Goal: Check status: Check status

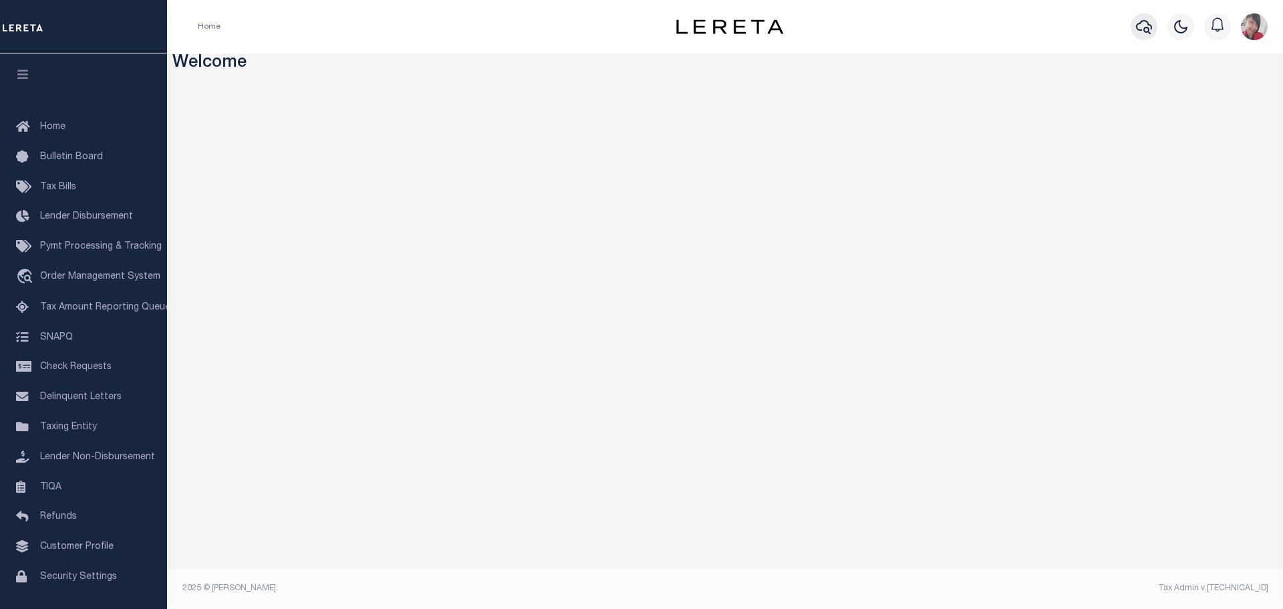
click at [1135, 28] on button "button" at bounding box center [1144, 26] width 27 height 27
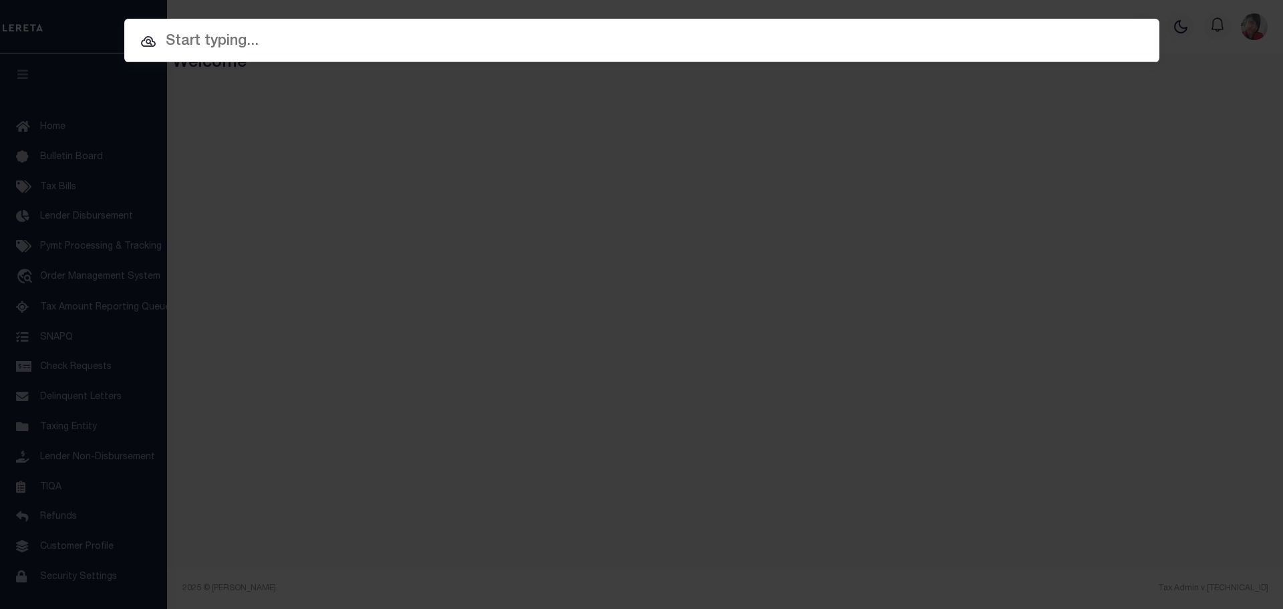
click at [667, 31] on input "text" at bounding box center [641, 41] width 1035 height 23
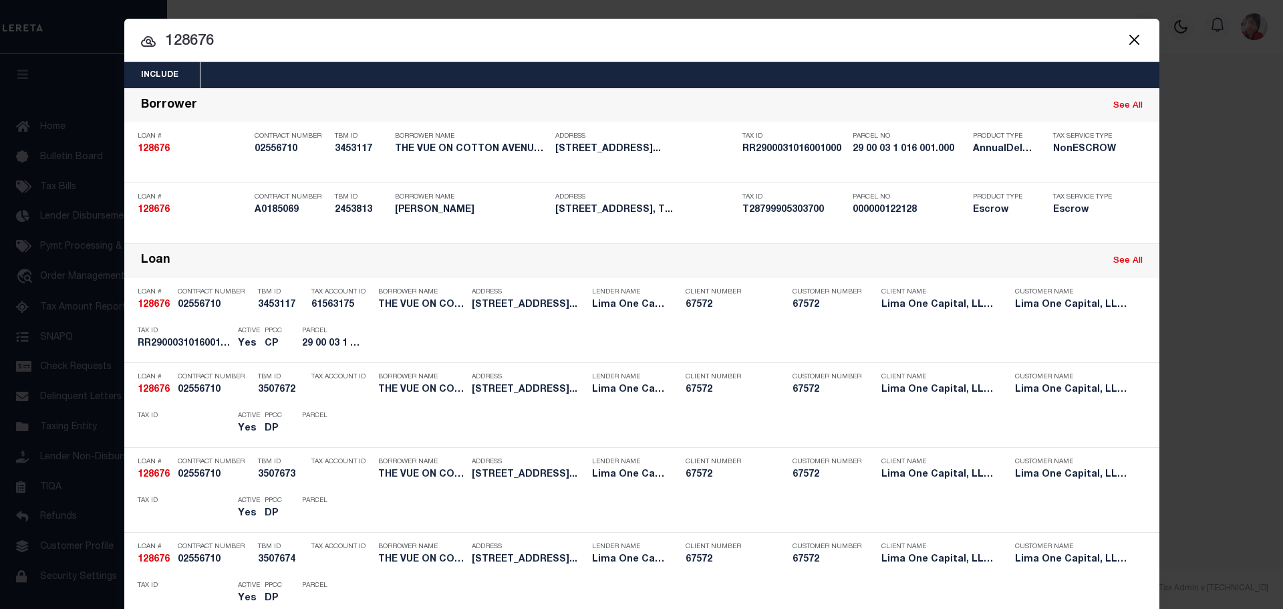
drag, startPoint x: 231, startPoint y: 38, endPoint x: 122, endPoint y: 29, distance: 109.3
click at [124, 30] on input "128676" at bounding box center [641, 41] width 1035 height 23
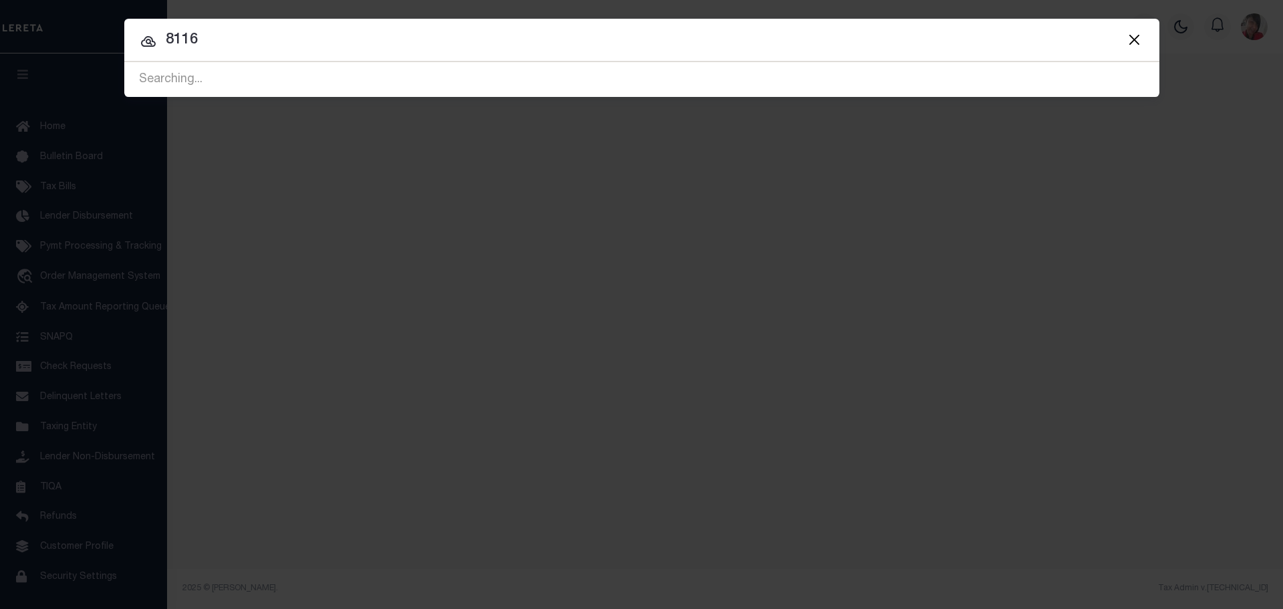
type input "8116"
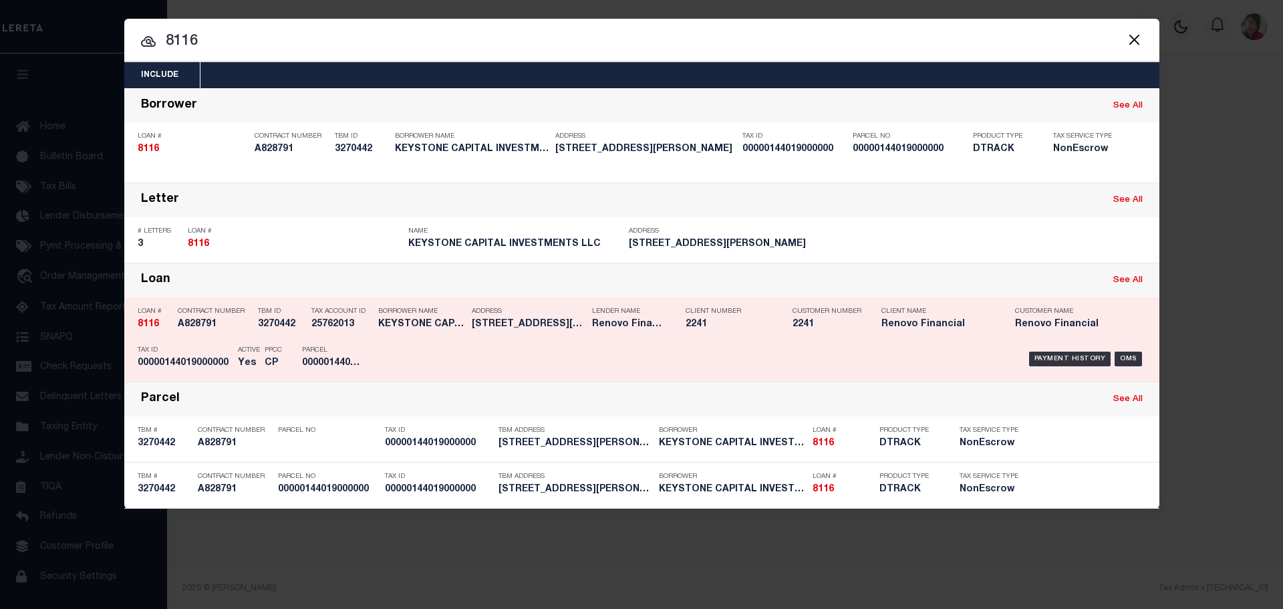
click at [373, 352] on div "Payment History OMS" at bounding box center [764, 359] width 784 height 39
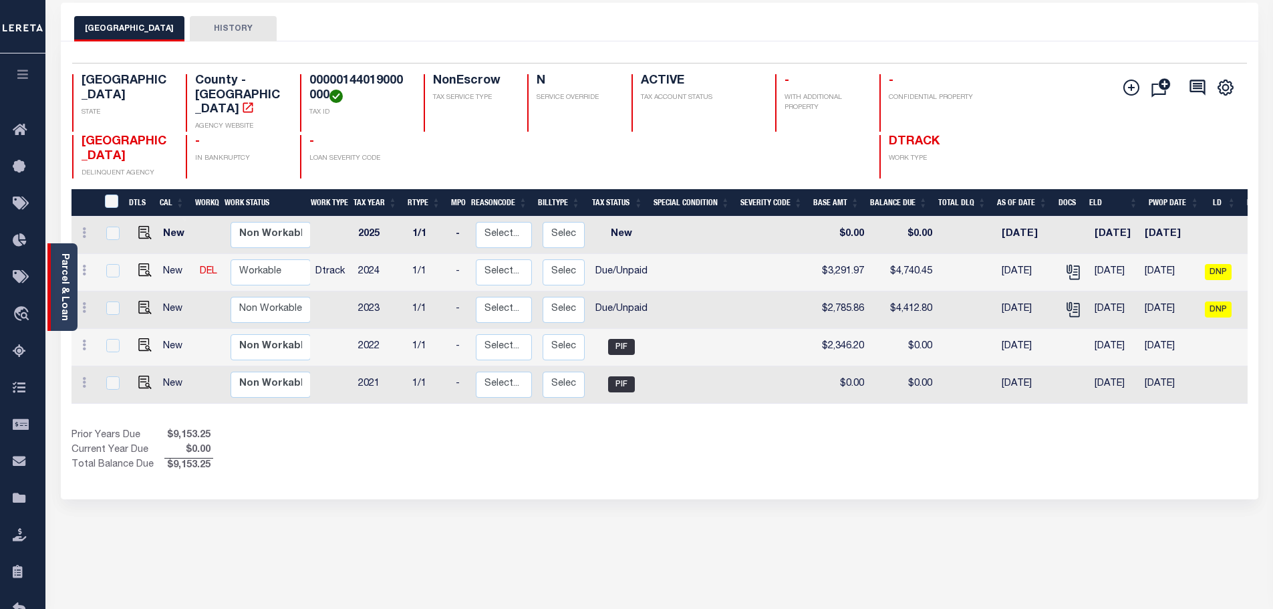
click at [68, 258] on link "Parcel & Loan" at bounding box center [63, 287] width 9 height 68
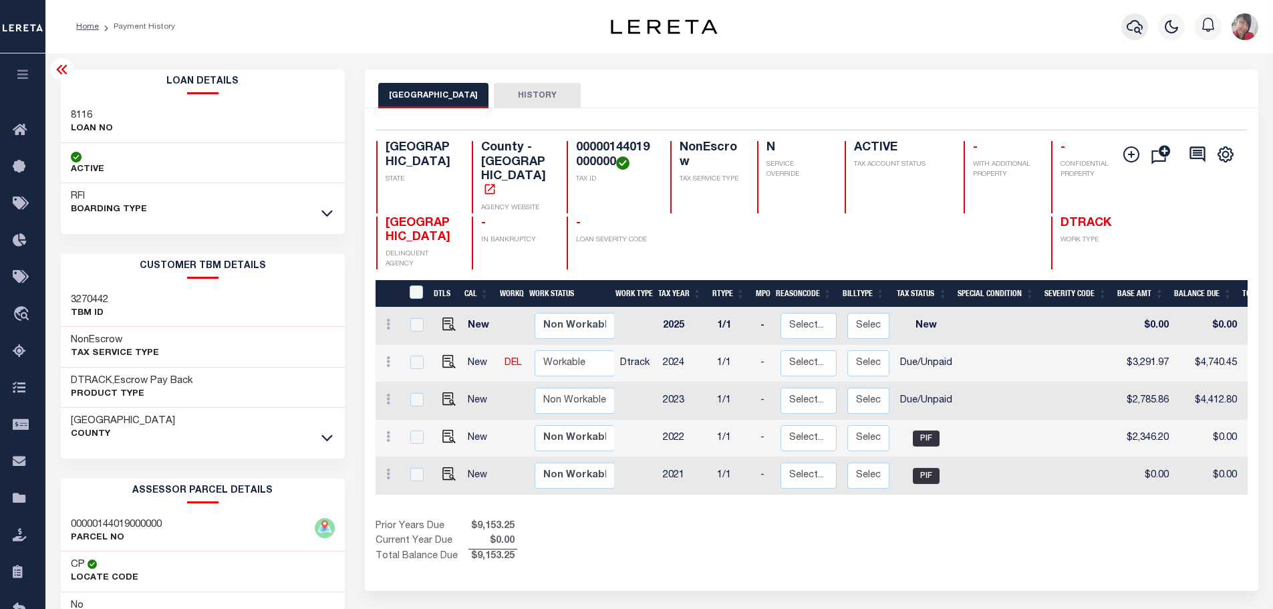
click at [1130, 27] on icon "button" at bounding box center [1135, 27] width 16 height 16
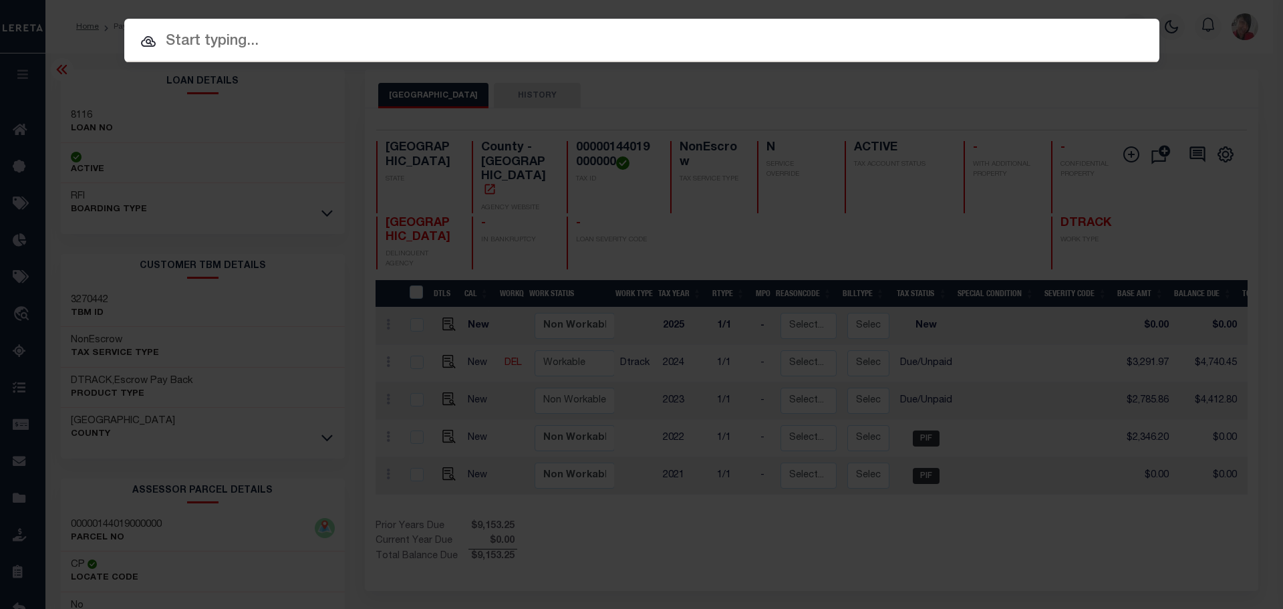
click at [481, 49] on input "text" at bounding box center [641, 41] width 1035 height 23
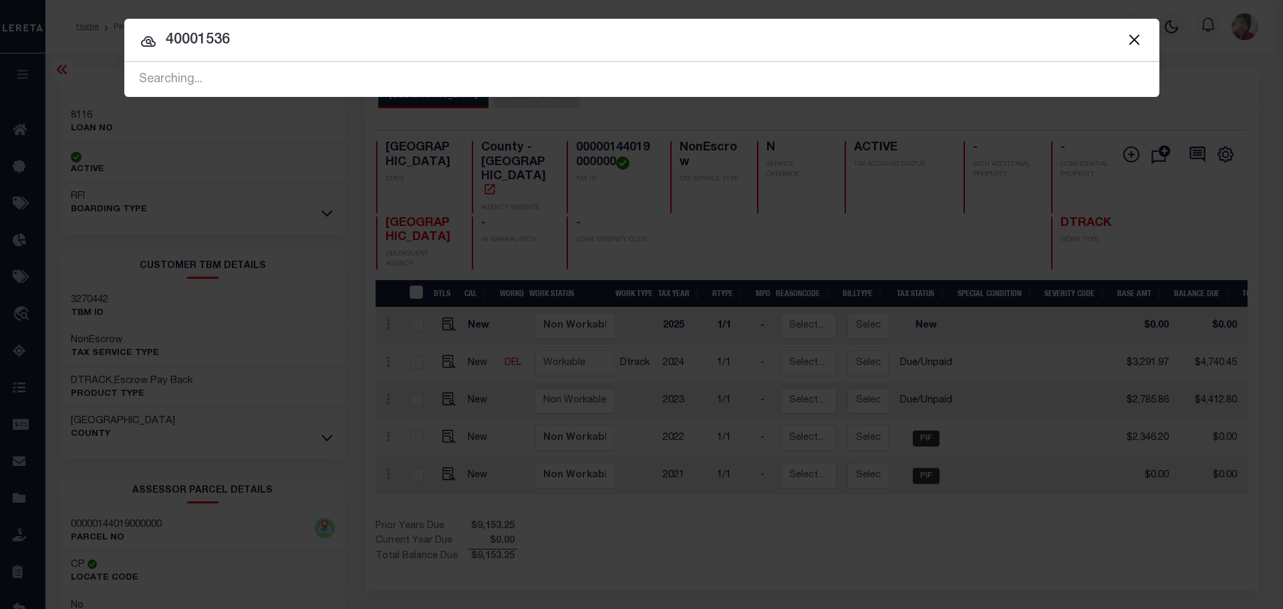
type input "40001536"
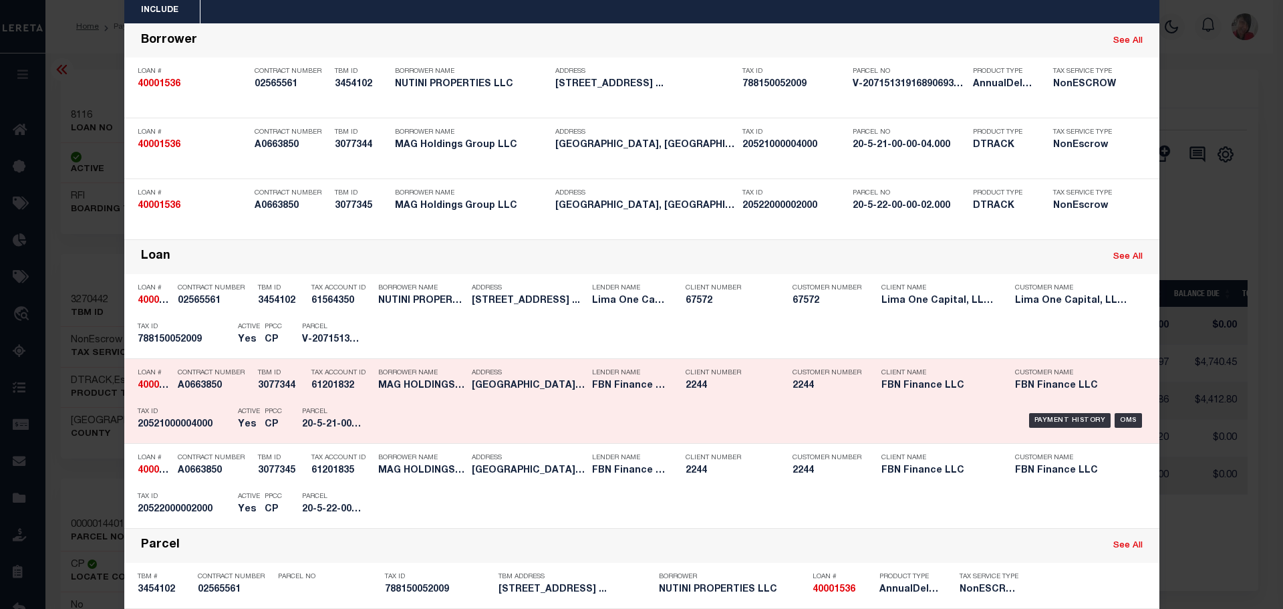
scroll to position [67, 0]
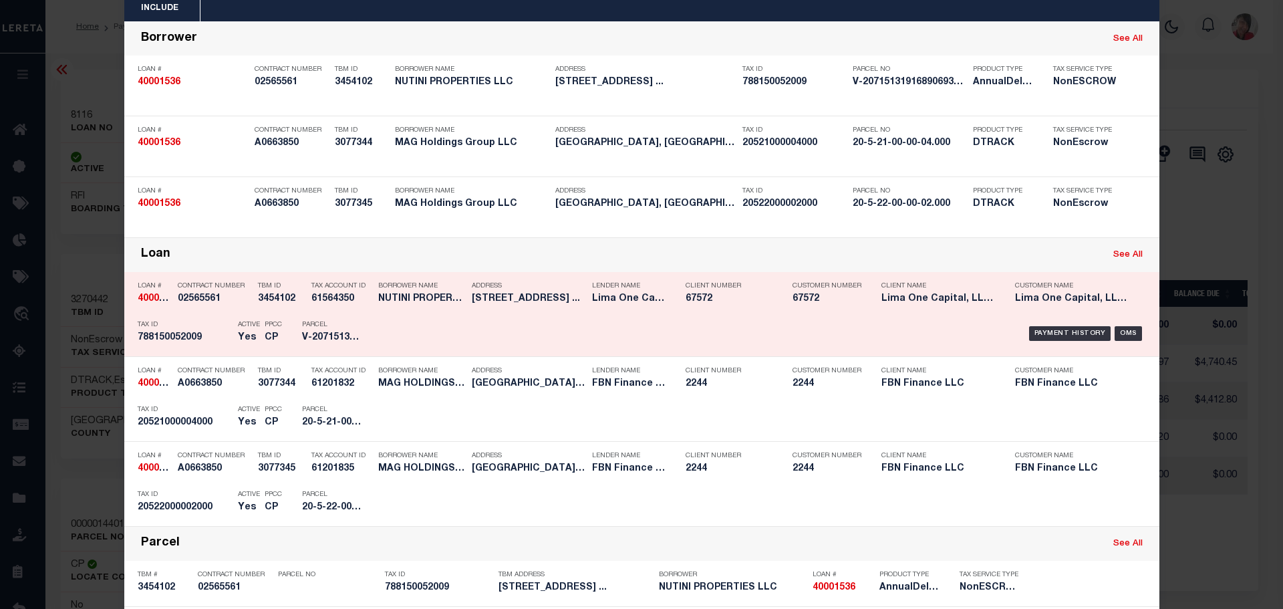
click at [318, 322] on p "Parcel" at bounding box center [332, 325] width 60 height 8
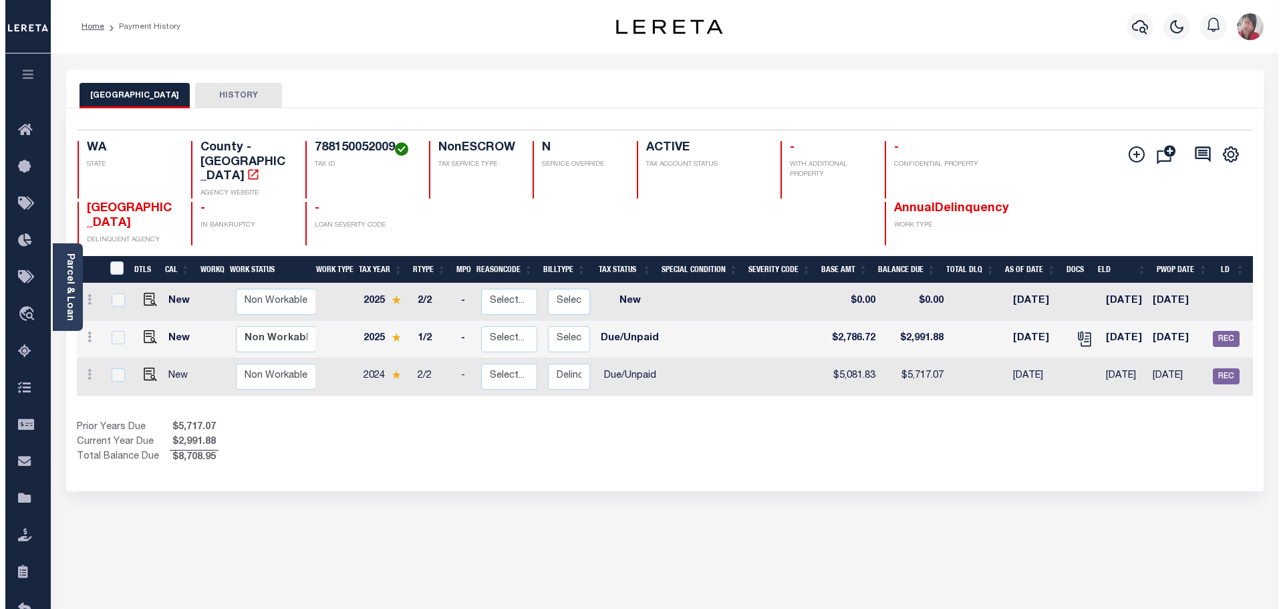
scroll to position [0, 139]
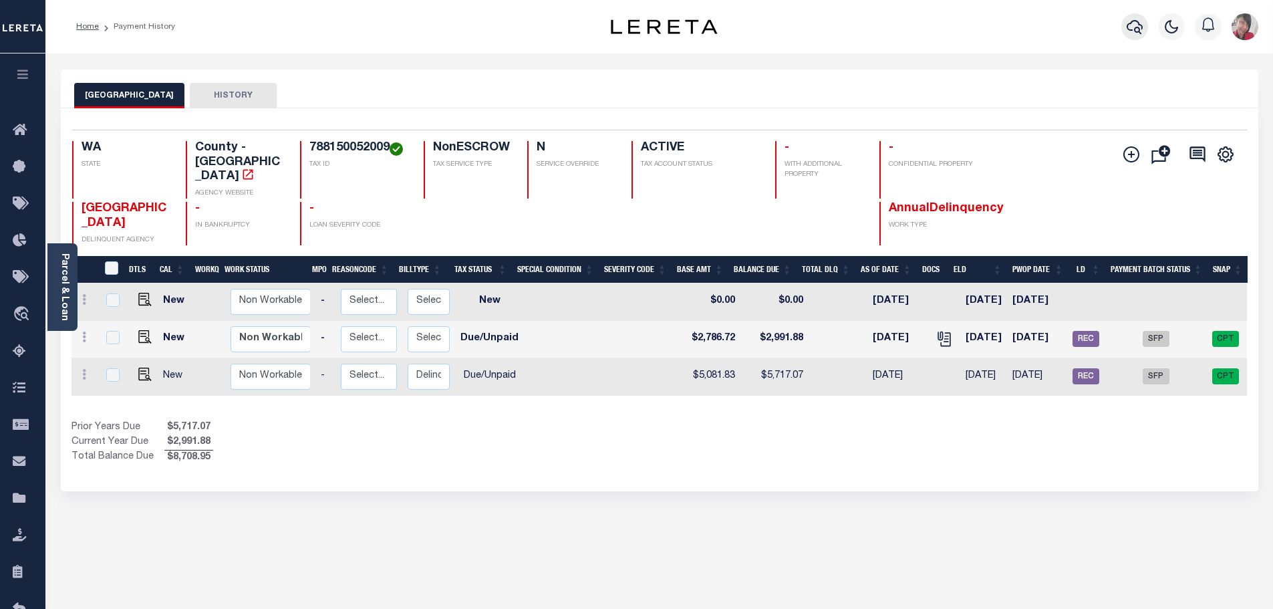
click at [1132, 26] on icon "button" at bounding box center [1135, 27] width 16 height 16
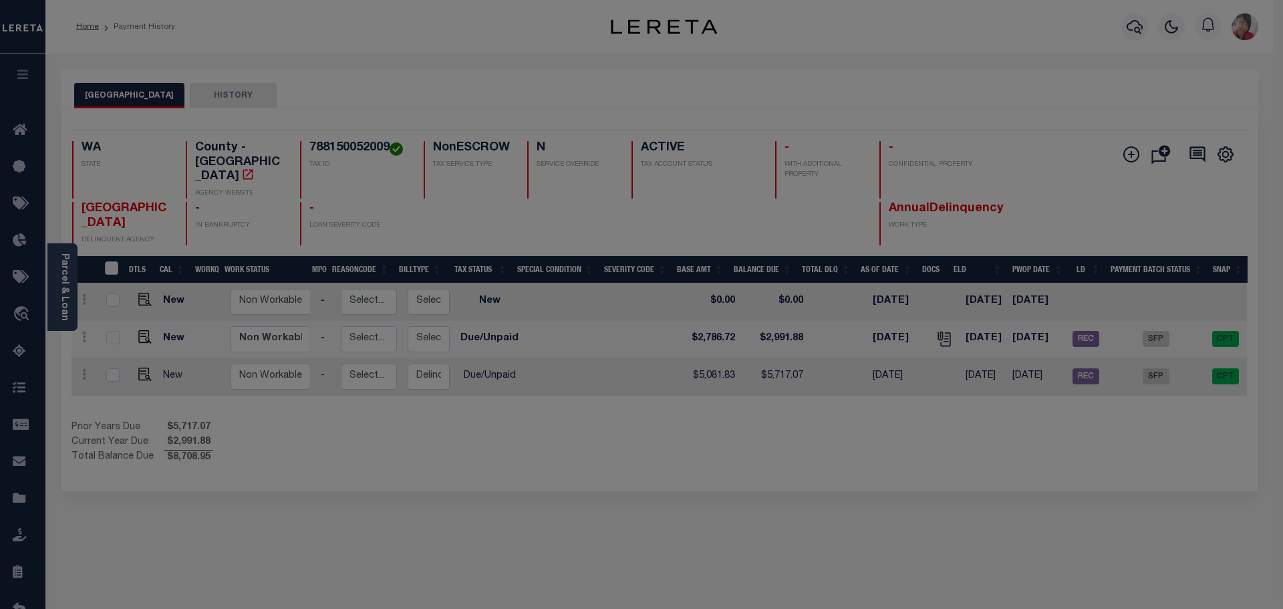
scroll to position [0, 130]
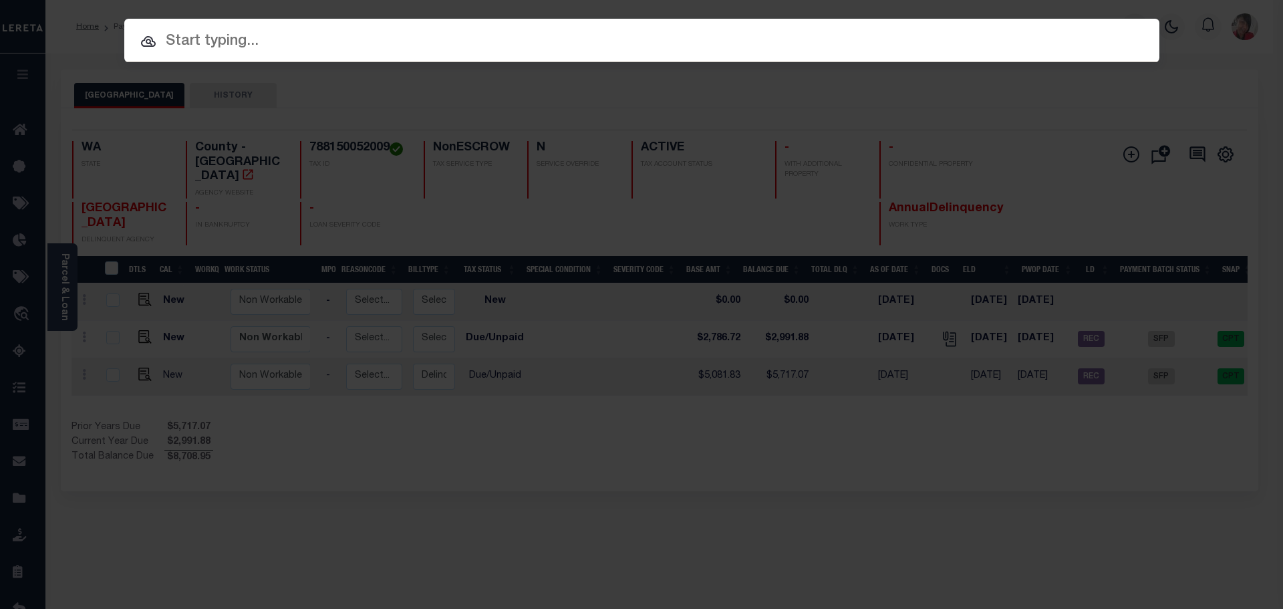
click at [565, 43] on input "text" at bounding box center [641, 41] width 1035 height 23
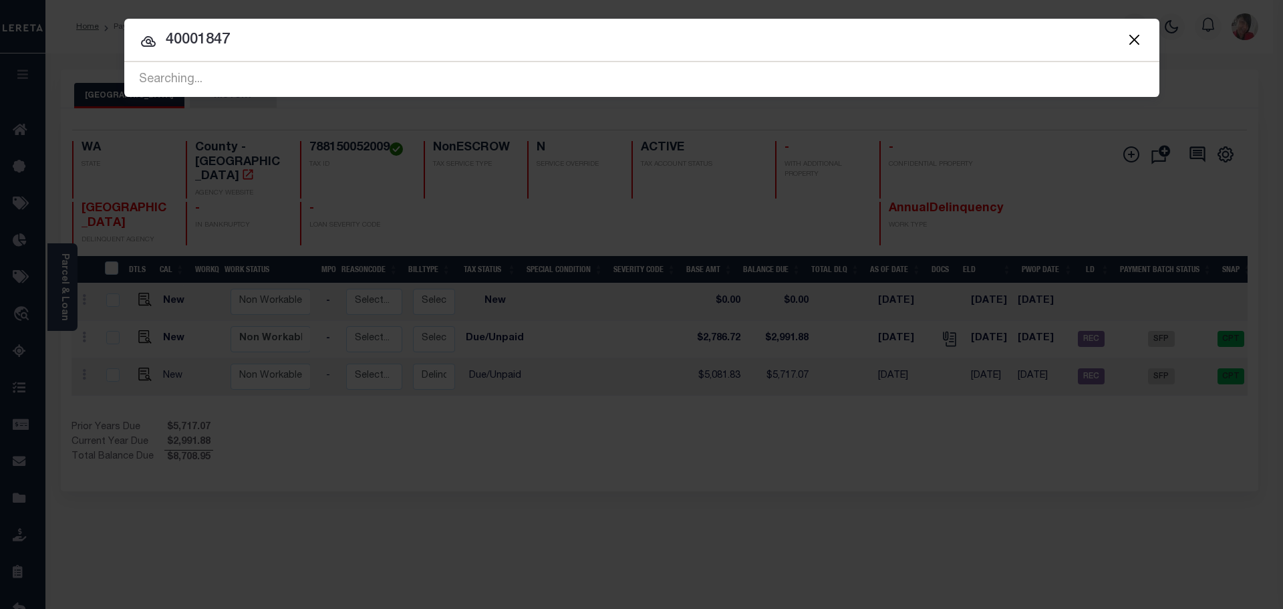
type input "40001847"
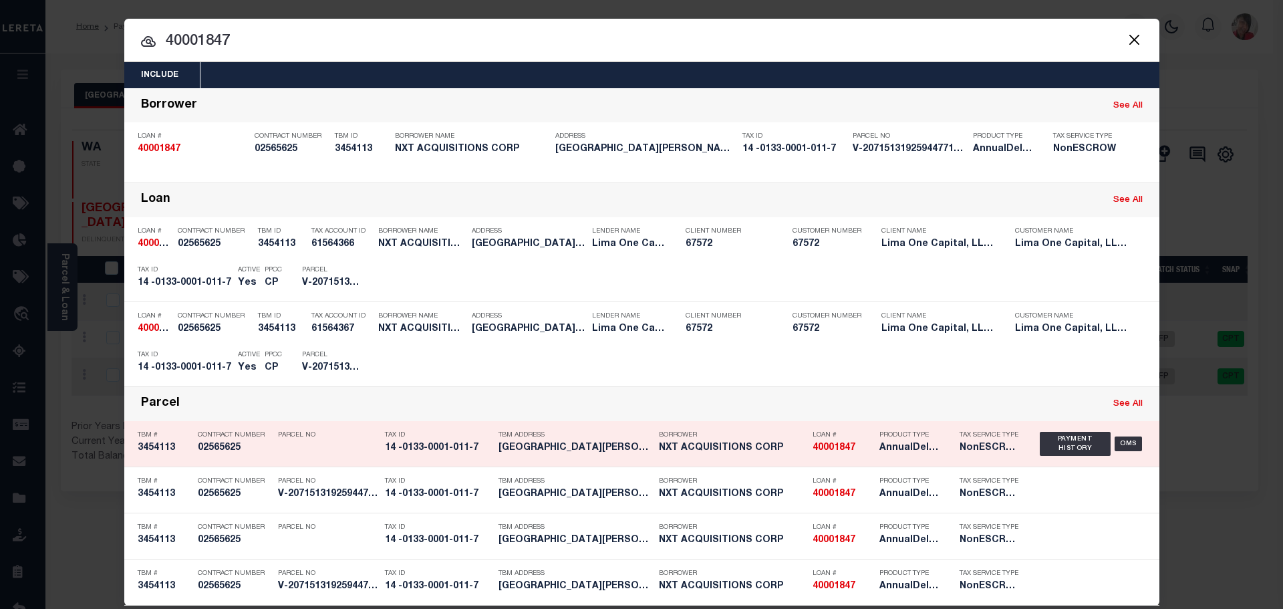
scroll to position [17, 0]
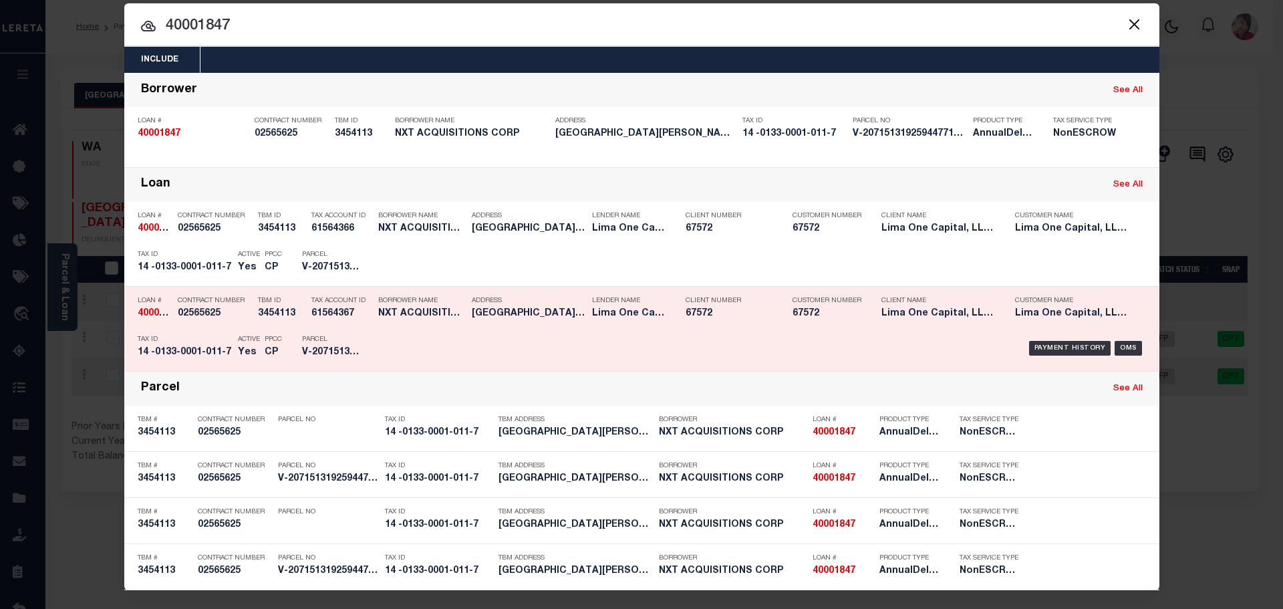
click at [436, 334] on div "Payment History OMS" at bounding box center [764, 348] width 764 height 39
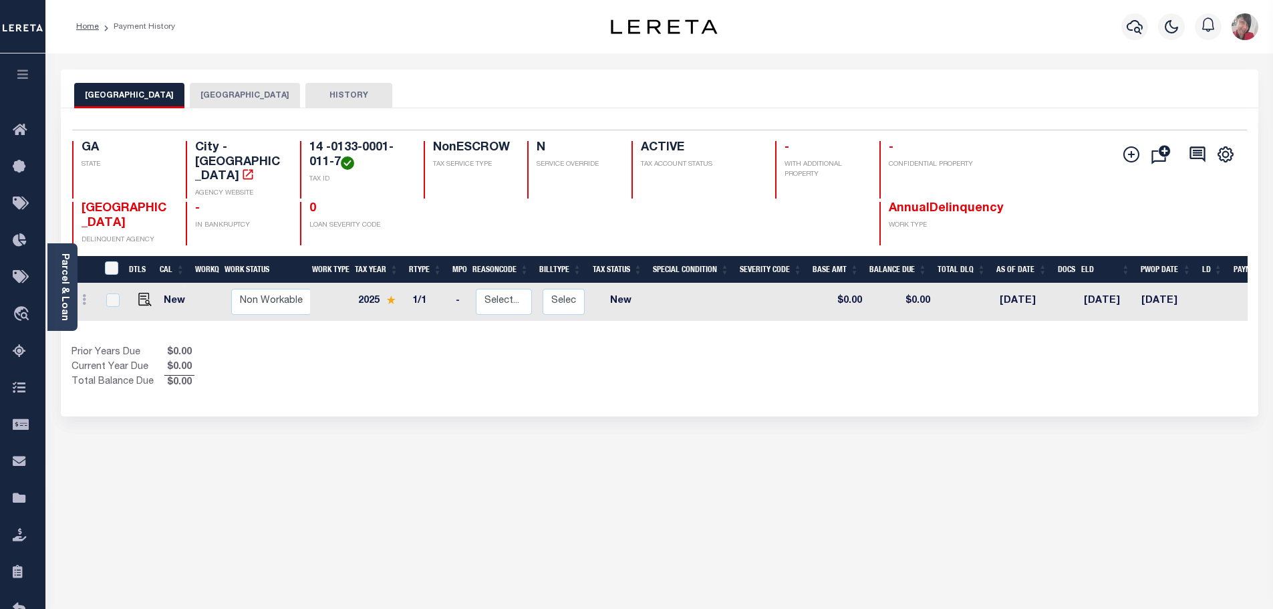
click at [203, 93] on button "[GEOGRAPHIC_DATA]" at bounding box center [245, 95] width 110 height 25
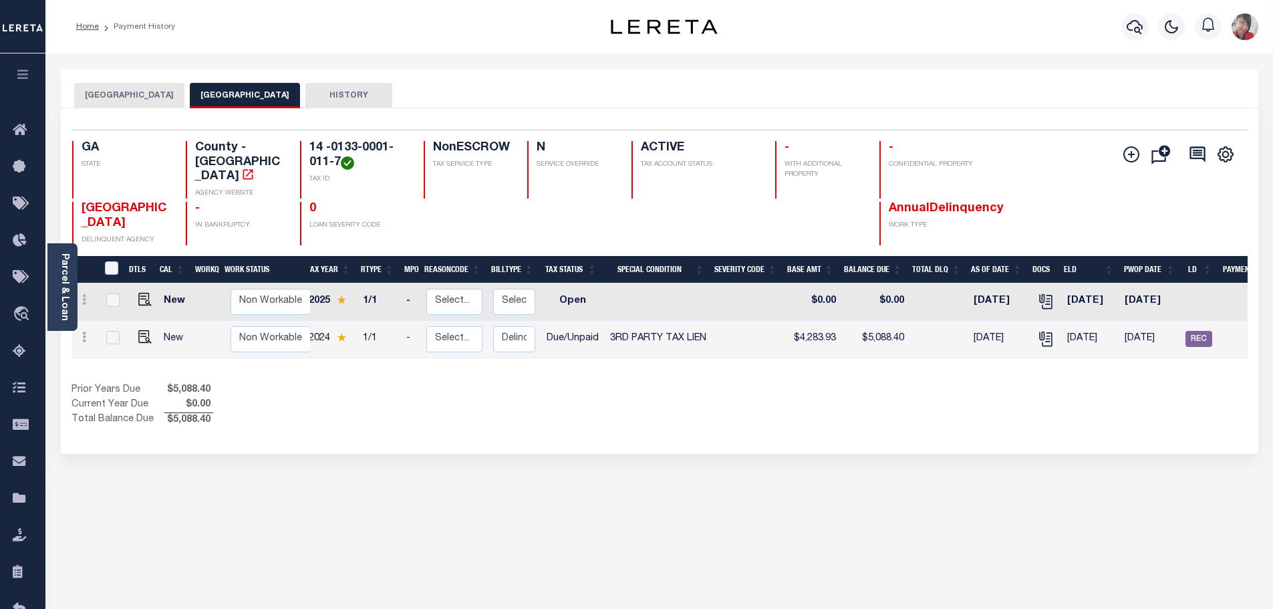
scroll to position [0, 47]
click at [113, 97] on button "EAST POINT CITY" at bounding box center [129, 95] width 110 height 25
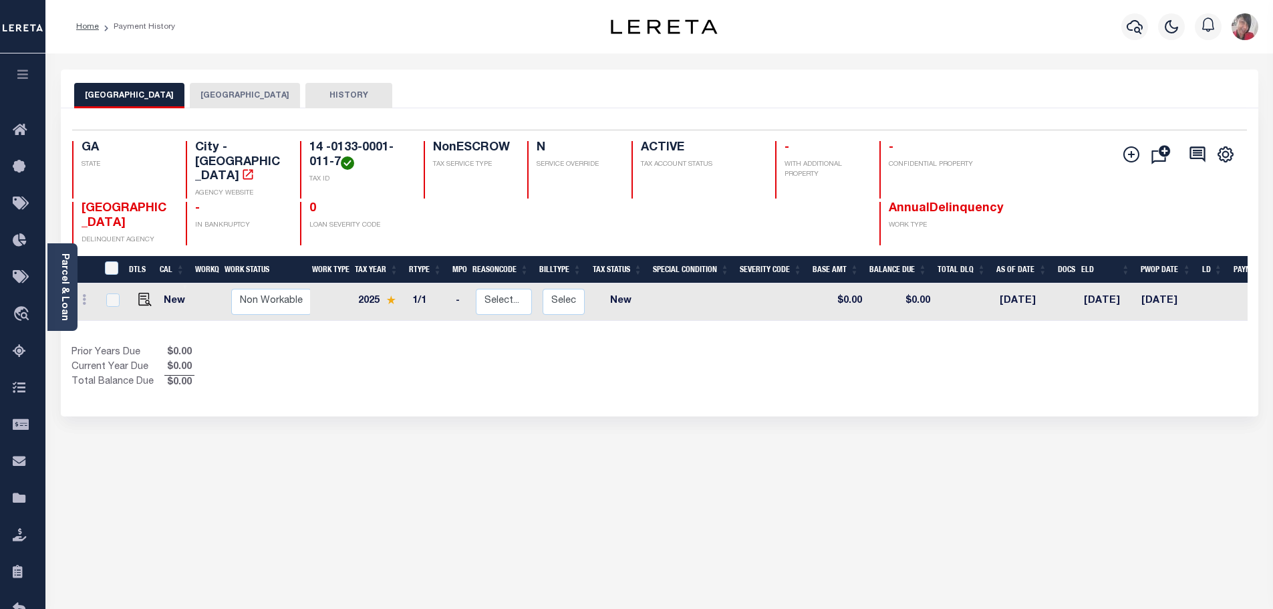
click at [208, 94] on button "FULTON COUNTY" at bounding box center [245, 95] width 110 height 25
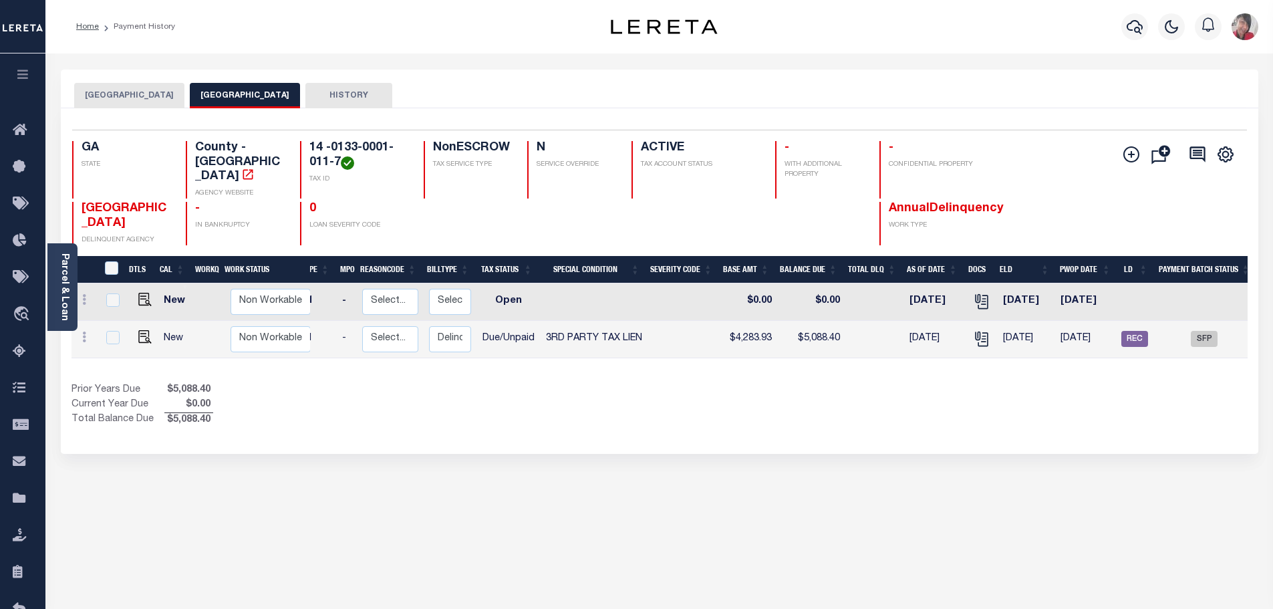
scroll to position [0, 162]
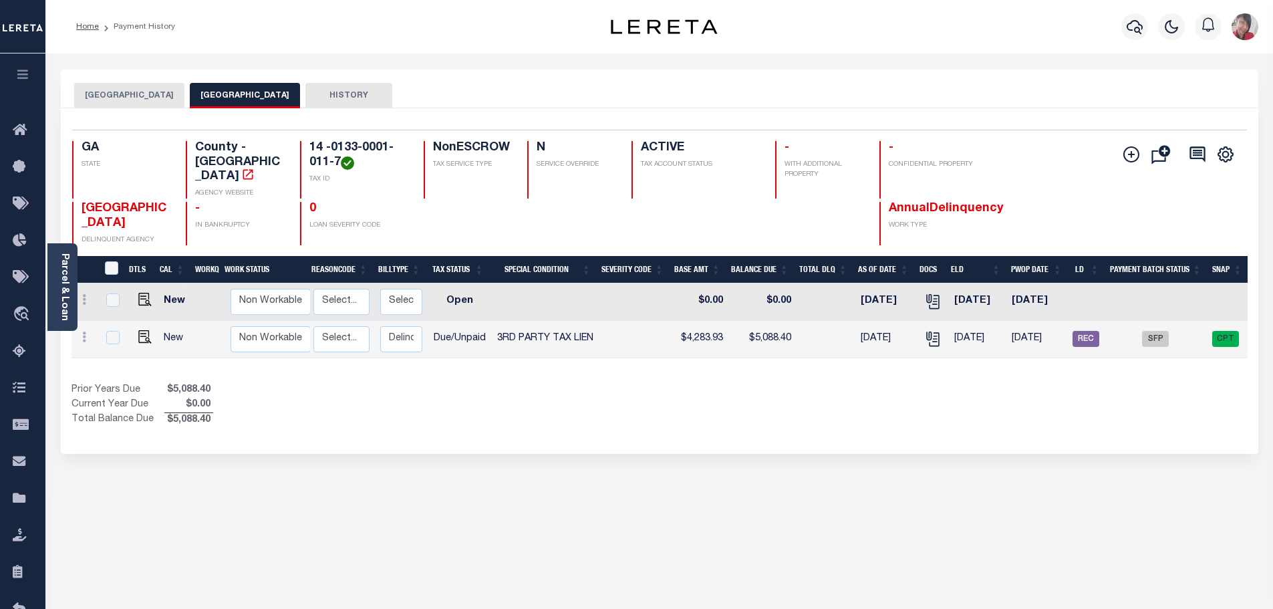
click at [25, 80] on icon "button" at bounding box center [22, 74] width 15 height 12
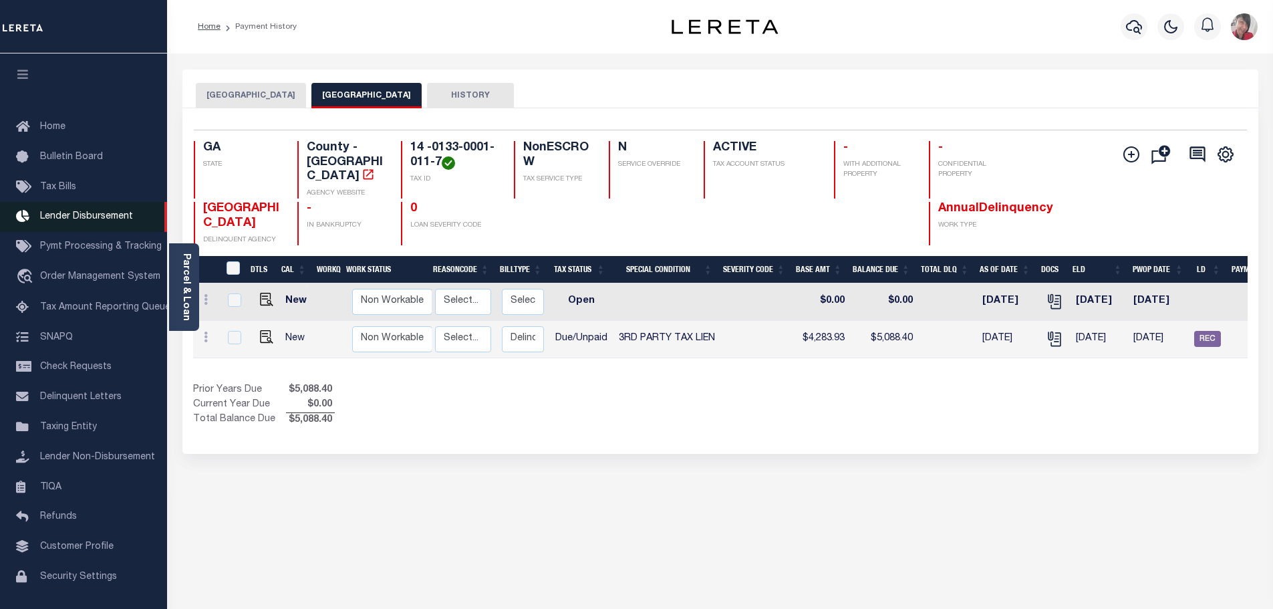
click at [90, 215] on span "Lender Disbursement" at bounding box center [86, 216] width 93 height 9
